Goal: Transaction & Acquisition: Book appointment/travel/reservation

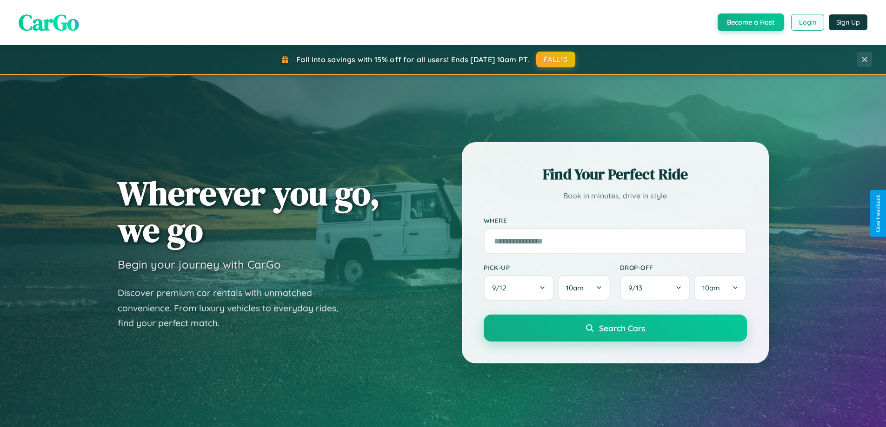
click at [807, 22] on button "Login" at bounding box center [807, 22] width 33 height 17
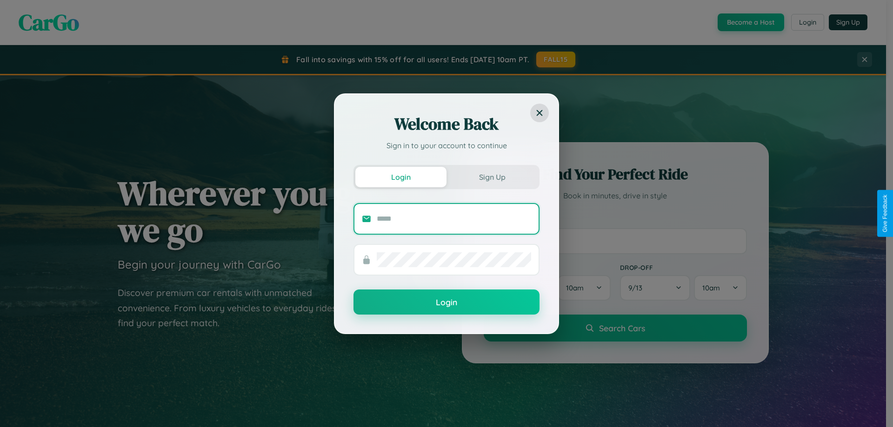
click at [454, 218] on input "text" at bounding box center [454, 219] width 154 height 15
type input "**********"
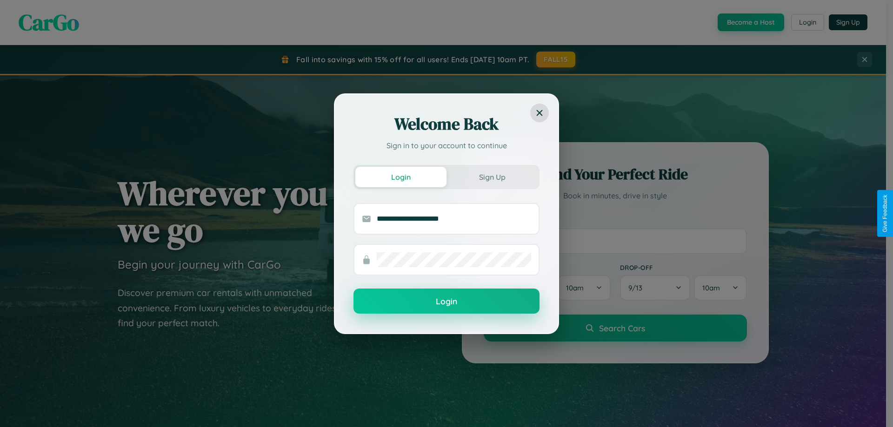
click at [446, 302] on button "Login" at bounding box center [446, 301] width 186 height 25
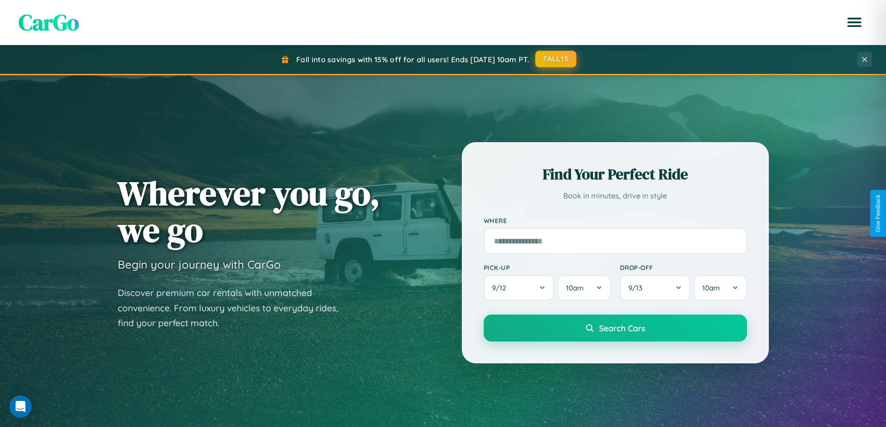
click at [556, 59] on button "FALL15" at bounding box center [555, 59] width 41 height 17
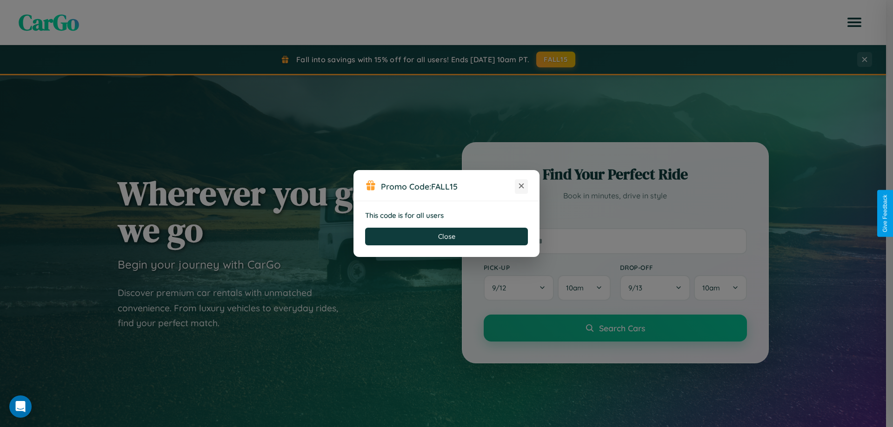
click at [521, 186] on icon at bounding box center [520, 185] width 9 height 9
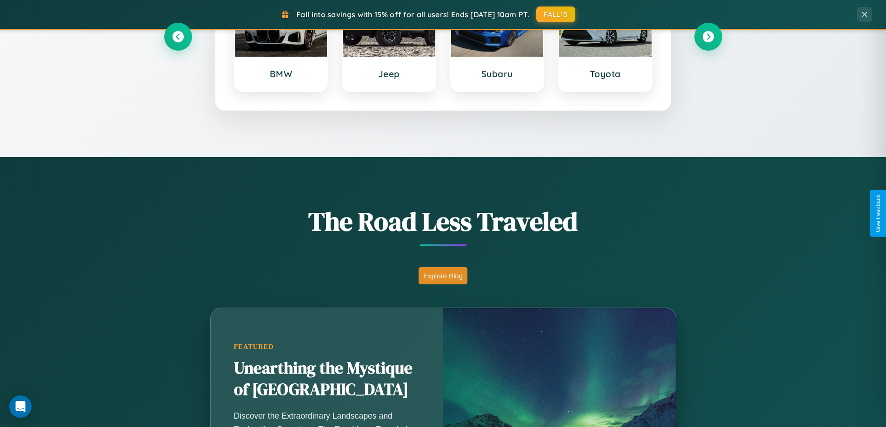
scroll to position [640, 0]
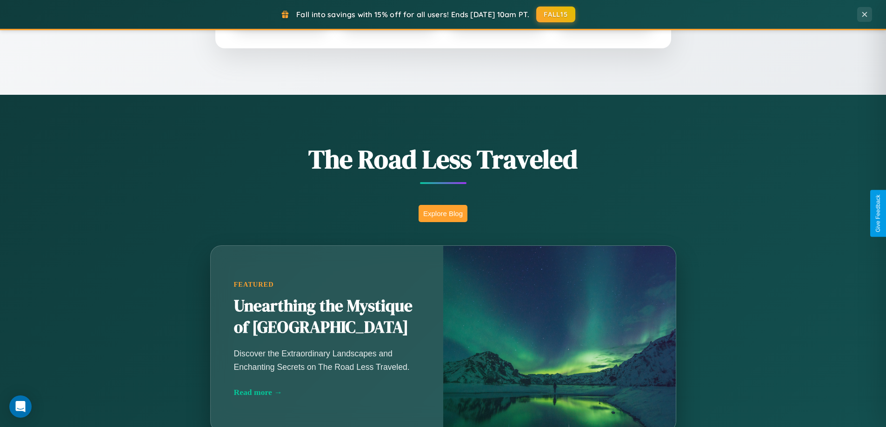
click at [443, 213] on button "Explore Blog" at bounding box center [442, 213] width 49 height 17
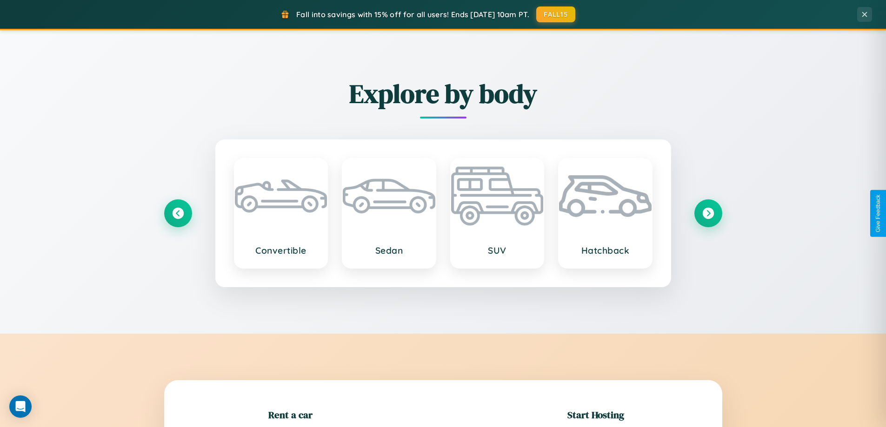
scroll to position [201, 0]
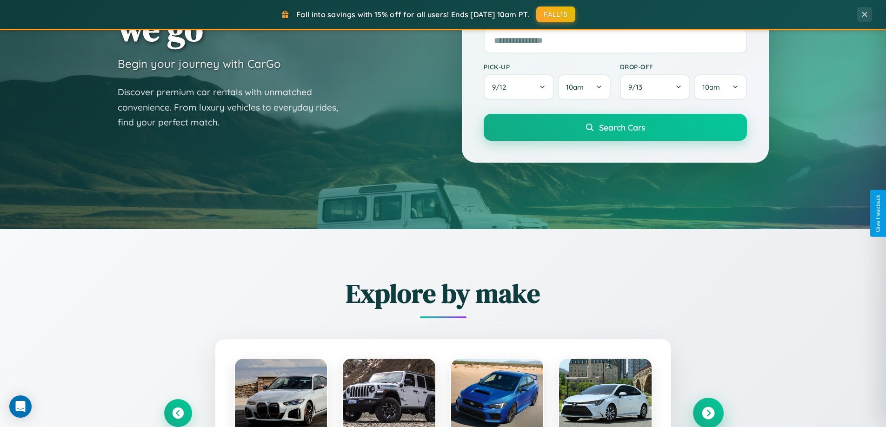
click at [708, 413] on icon at bounding box center [707, 413] width 13 height 13
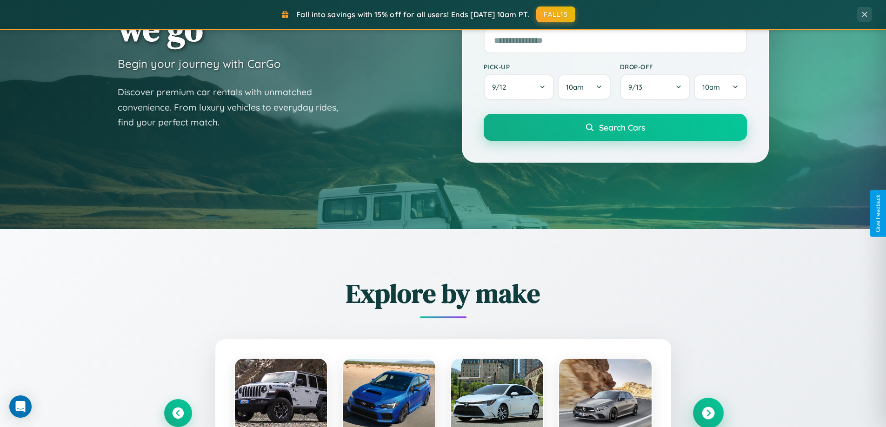
click at [708, 412] on icon at bounding box center [707, 413] width 13 height 13
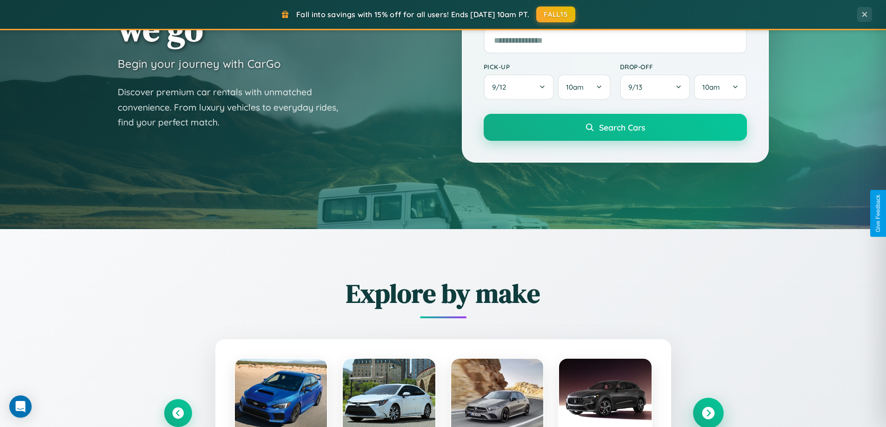
scroll to position [1494, 0]
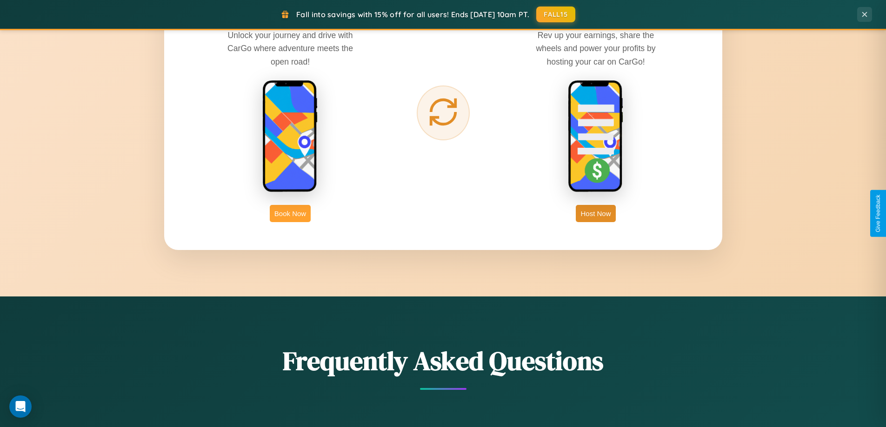
click at [290, 213] on button "Book Now" at bounding box center [290, 213] width 41 height 17
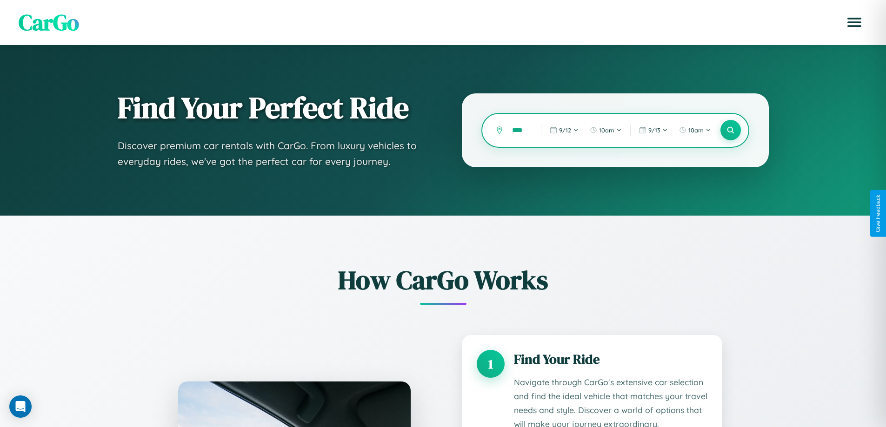
type input "*****"
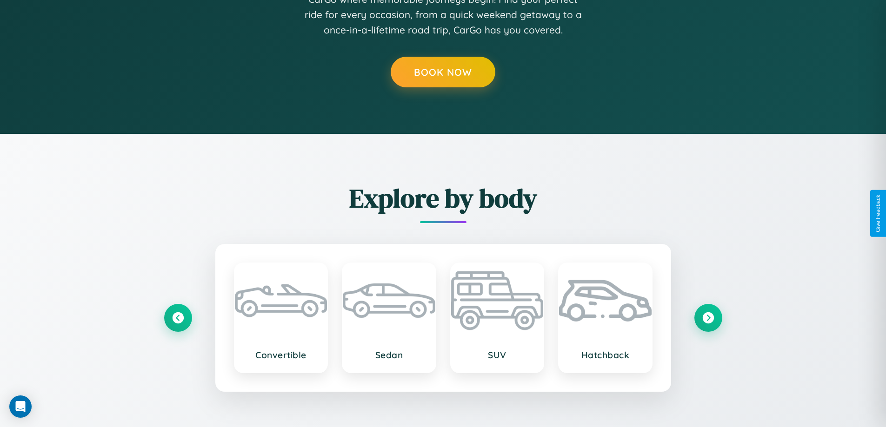
scroll to position [28, 0]
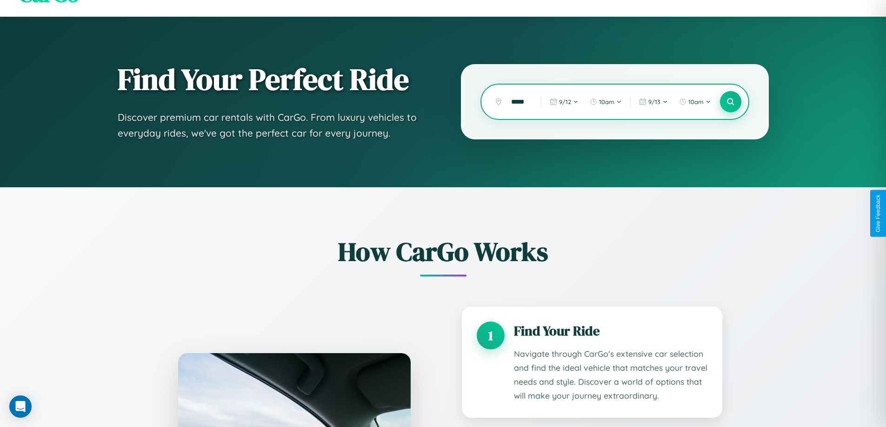
click at [730, 102] on icon at bounding box center [730, 102] width 9 height 9
